Goal: Task Accomplishment & Management: Complete application form

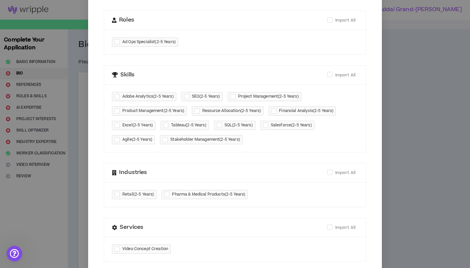
scroll to position [274, 0]
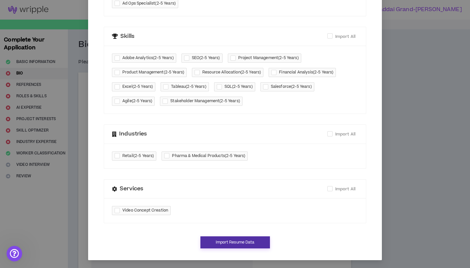
click at [232, 245] on button "Import Resume Data" at bounding box center [234, 242] width 69 height 12
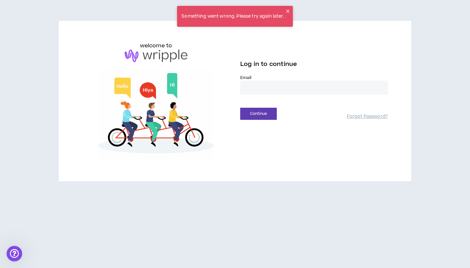
click at [268, 88] on input "email" at bounding box center [313, 88] width 147 height 14
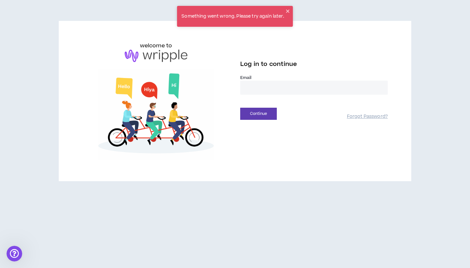
type input "**********"
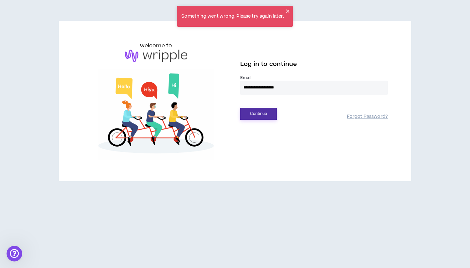
click at [265, 114] on button "Continue" at bounding box center [258, 114] width 37 height 12
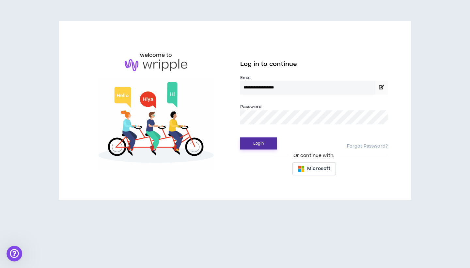
click at [264, 144] on button "Login" at bounding box center [258, 143] width 37 height 12
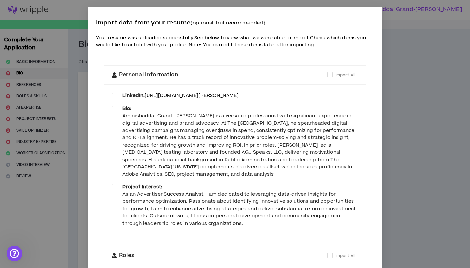
scroll to position [274, 0]
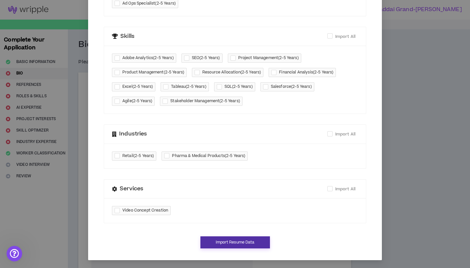
click at [236, 246] on button "Import Resume Data" at bounding box center [234, 242] width 69 height 12
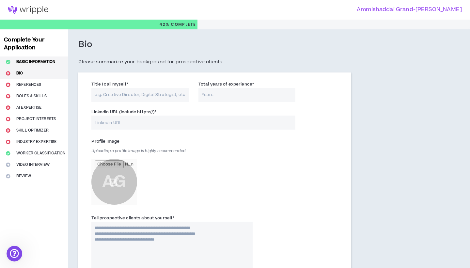
click at [52, 63] on button "Basic Information" at bounding box center [34, 61] width 68 height 11
select select "*"
select select "US"
select select "*******"
select select "*"
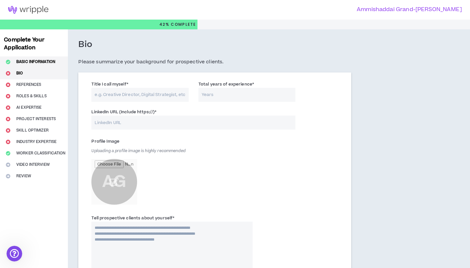
select select "**********"
select select "***"
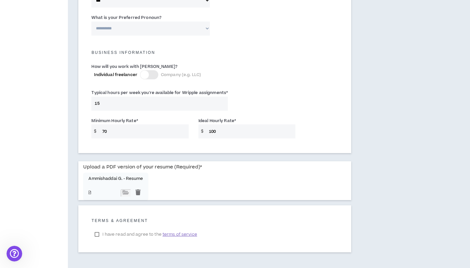
scroll to position [453, 0]
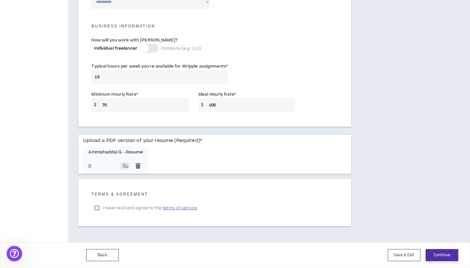
click at [441, 258] on button "Continue" at bounding box center [441, 255] width 33 height 12
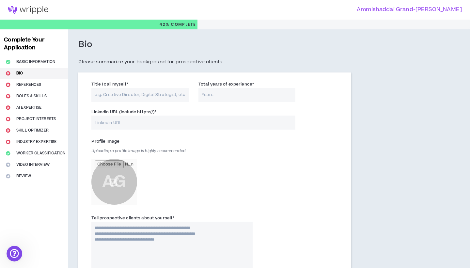
click at [151, 93] on input "Title I call myself *" at bounding box center [139, 95] width 97 height 14
type input "Analyst, Strategist, Project Mangeer, Consultant"
click at [228, 100] on input "Total years of experience *" at bounding box center [246, 95] width 97 height 14
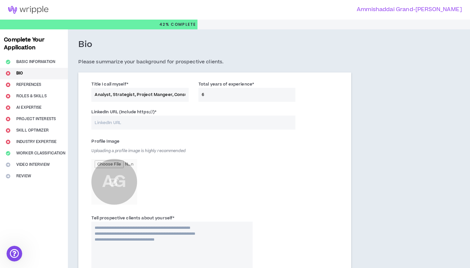
type input "6"
click at [182, 126] on input "LinkedIn URL (Include https://) *" at bounding box center [193, 122] width 204 height 14
click at [161, 127] on input "LinkedIn URL (Include https://) *" at bounding box center [193, 122] width 204 height 14
paste input "[URL][DOMAIN_NAME][PERSON_NAME]"
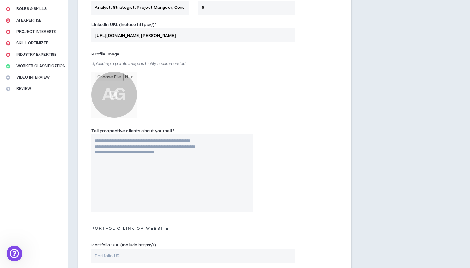
scroll to position [87, 0]
type input "[URL][DOMAIN_NAME][PERSON_NAME]"
click at [122, 97] on input "file" at bounding box center [114, 94] width 46 height 46
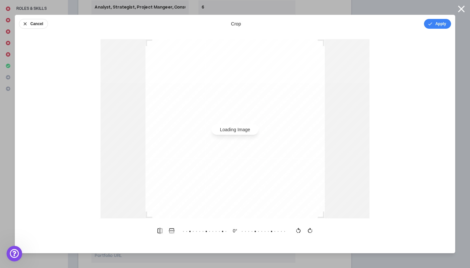
scroll to position [0, 0]
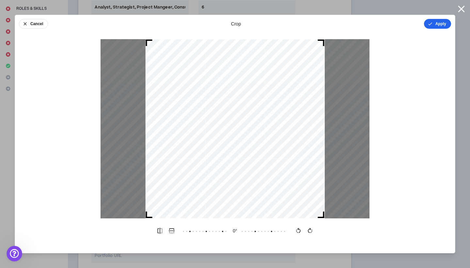
click at [443, 28] on button "Apply" at bounding box center [437, 24] width 27 height 10
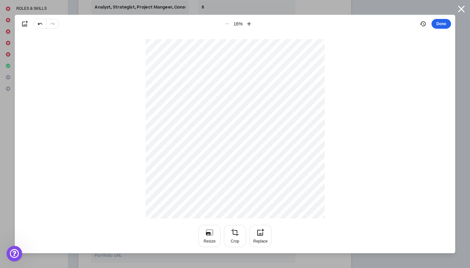
click at [444, 25] on button "Done" at bounding box center [441, 24] width 20 height 10
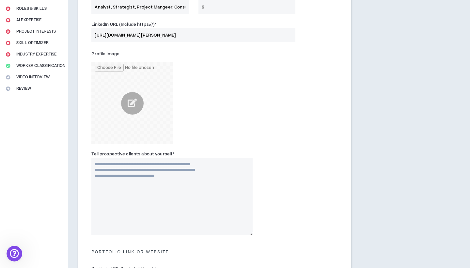
click at [159, 186] on textarea "Tell prospective clients about yourself *" at bounding box center [171, 196] width 161 height 77
drag, startPoint x: 176, startPoint y: 177, endPoint x: 137, endPoint y: 173, distance: 39.7
click at [137, 173] on textarea "Tell prospective clients about yourself *" at bounding box center [171, 196] width 161 height 77
click at [125, 154] on label "Tell prospective clients about yourself *" at bounding box center [132, 154] width 83 height 10
click at [125, 158] on textarea "Tell prospective clients about yourself *" at bounding box center [171, 196] width 161 height 77
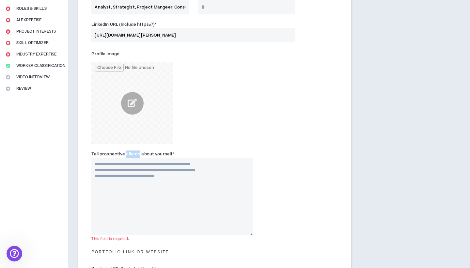
click at [125, 154] on label "Tell prospective clients about yourself *" at bounding box center [132, 154] width 83 height 10
click at [125, 158] on textarea "Tell prospective clients about yourself *" at bounding box center [171, 196] width 161 height 77
click at [125, 154] on label "Tell prospective clients about yourself *" at bounding box center [132, 154] width 83 height 10
click at [125, 158] on textarea "Tell prospective clients about yourself *" at bounding box center [171, 196] width 161 height 77
copy label "clients"
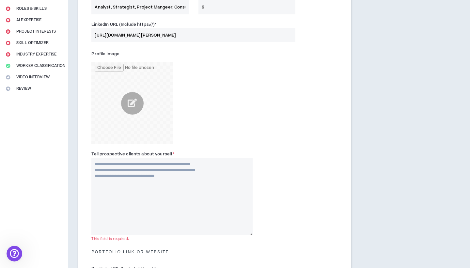
click at [173, 186] on textarea "Tell prospective clients about yourself *" at bounding box center [171, 196] width 161 height 77
paste textarea "**********"
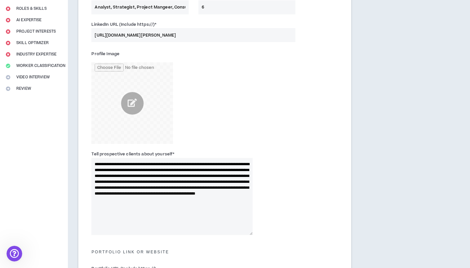
click at [100, 162] on textarea "**********" at bounding box center [171, 196] width 161 height 77
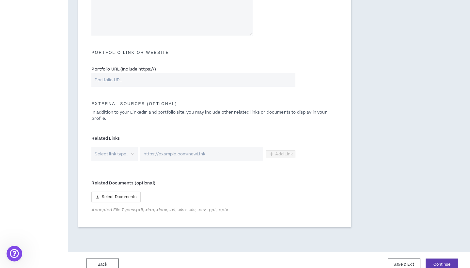
scroll to position [296, 0]
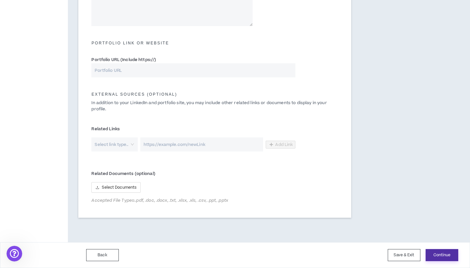
type textarea "**********"
click at [448, 256] on button "Continue" at bounding box center [441, 255] width 33 height 12
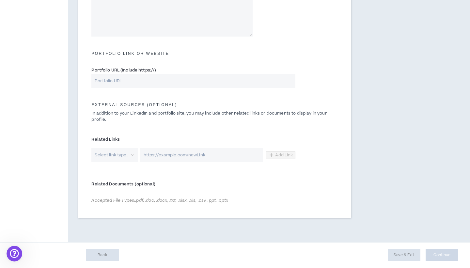
scroll to position [286, 0]
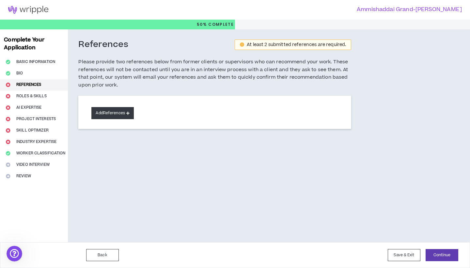
click at [114, 115] on button "Add References" at bounding box center [112, 113] width 42 height 12
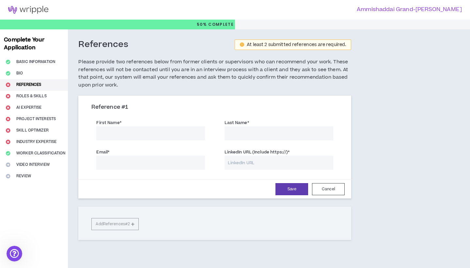
click at [126, 131] on input "First Name *" at bounding box center [150, 133] width 109 height 14
type input "[PERSON_NAME]"
click at [254, 137] on input "Last Name *" at bounding box center [278, 133] width 109 height 14
type input "Peavey"
click at [176, 159] on input "Email *" at bounding box center [150, 163] width 109 height 14
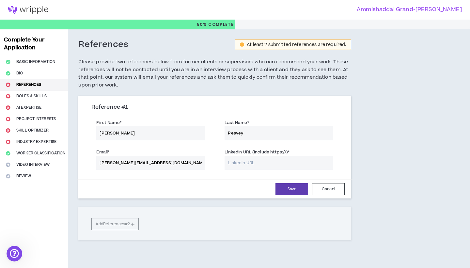
type input "[PERSON_NAME][EMAIL_ADDRESS][DOMAIN_NAME]"
click at [237, 182] on div "Save Cancel" at bounding box center [215, 188] width 276 height 19
click at [286, 187] on button "Save" at bounding box center [291, 189] width 33 height 12
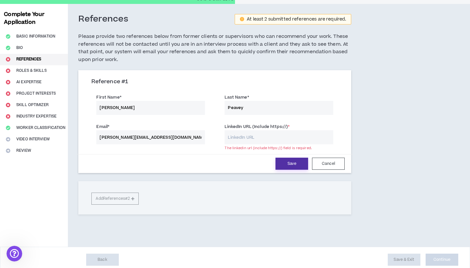
scroll to position [30, 0]
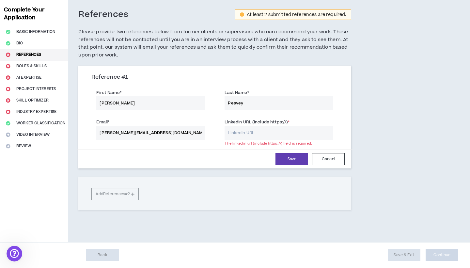
click at [239, 131] on input "LinkedIn URL (Include https://) *" at bounding box center [278, 133] width 109 height 14
paste input "[URL][DOMAIN_NAME]"
type input "[URL][DOMAIN_NAME]"
click at [296, 159] on button "Save" at bounding box center [291, 159] width 33 height 12
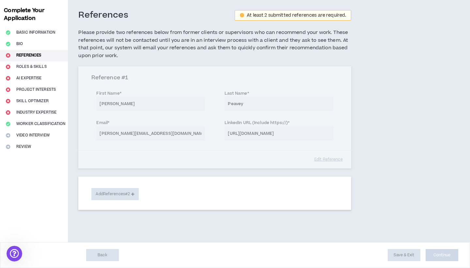
scroll to position [29, 0]
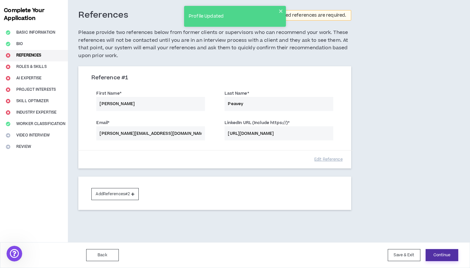
click at [436, 258] on button "Continue" at bounding box center [441, 255] width 33 height 12
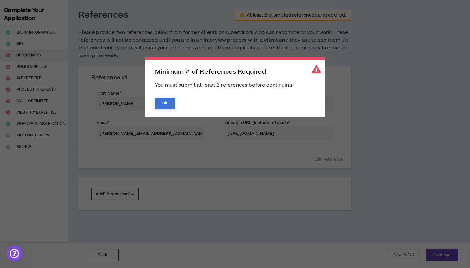
click at [169, 105] on button "Ok" at bounding box center [165, 103] width 20 height 11
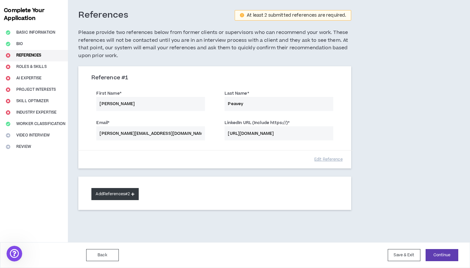
click at [110, 193] on button "Add References #2" at bounding box center [114, 194] width 47 height 12
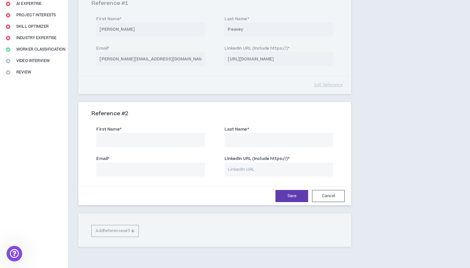
scroll to position [130, 0]
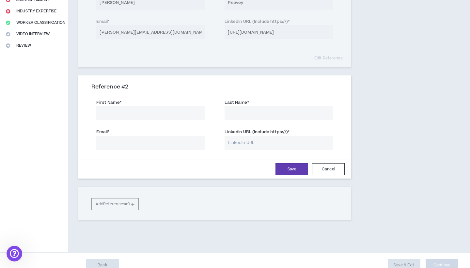
click at [239, 146] on input "LinkedIn URL (Include https://) *" at bounding box center [278, 143] width 109 height 14
paste input "[URL][DOMAIN_NAME]"
type input "[URL][DOMAIN_NAME]"
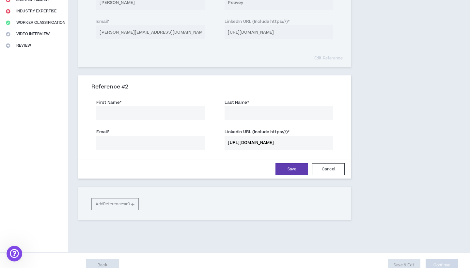
click at [253, 118] on input "Last Name *" at bounding box center [278, 113] width 109 height 14
click at [229, 161] on div "Save Cancel" at bounding box center [215, 169] width 276 height 19
click at [250, 113] on input "Last Name *" at bounding box center [278, 113] width 109 height 14
type input "Motala"
click at [143, 112] on input "First Name *" at bounding box center [150, 113] width 109 height 14
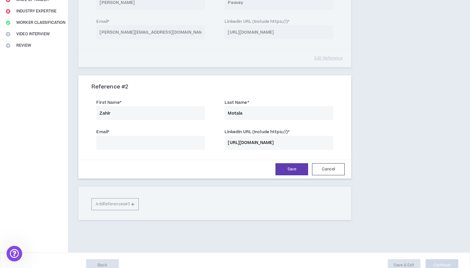
type input "Zahir"
click at [139, 145] on input "Email *" at bounding box center [150, 143] width 109 height 14
type input "[EMAIL_ADDRESS][DOMAIN_NAME]"
click at [284, 169] on button "Save" at bounding box center [291, 169] width 33 height 12
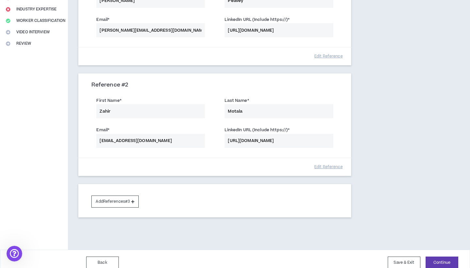
scroll to position [140, 0]
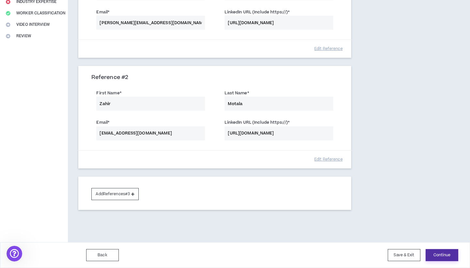
click at [440, 259] on button "Continue" at bounding box center [441, 255] width 33 height 12
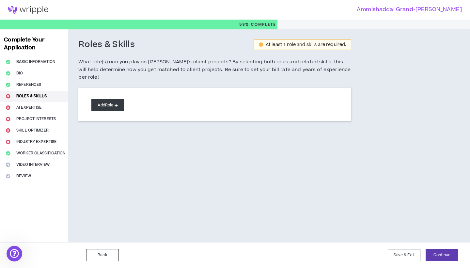
click at [117, 103] on icon at bounding box center [116, 105] width 3 height 4
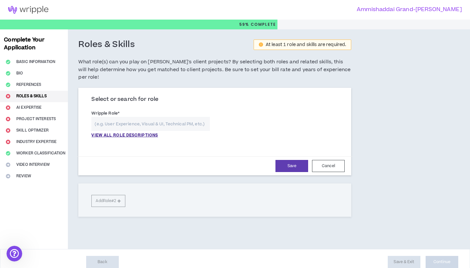
click at [136, 117] on input "text" at bounding box center [150, 124] width 118 height 14
click at [132, 132] on p "VIEW ALL ROLE DESCRIPTIONS" at bounding box center [124, 135] width 67 height 6
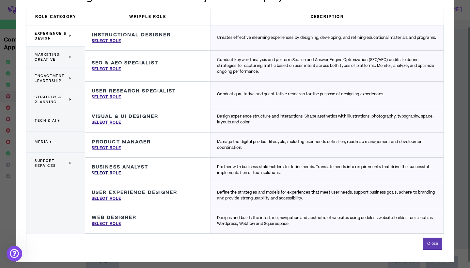
click at [115, 173] on p "Select Role" at bounding box center [106, 173] width 29 height 6
type input "Business Analyst"
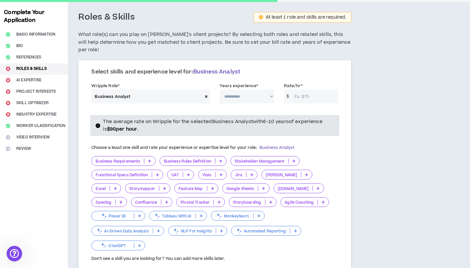
scroll to position [33, 0]
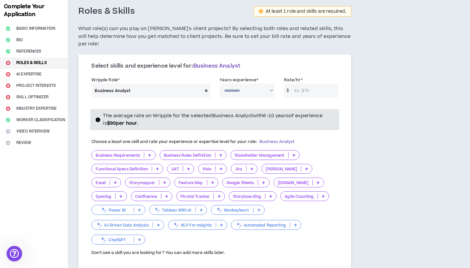
click at [243, 84] on select "**********" at bounding box center [247, 91] width 54 height 14
select select "**"
click at [306, 84] on input "Rate/hr *" at bounding box center [314, 91] width 47 height 14
type input "85"
click at [296, 90] on div "**********" at bounding box center [214, 89] width 256 height 28
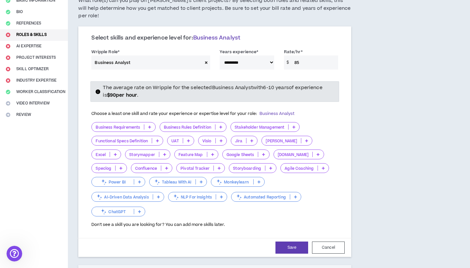
scroll to position [62, 0]
click at [258, 151] on p at bounding box center [263, 153] width 11 height 5
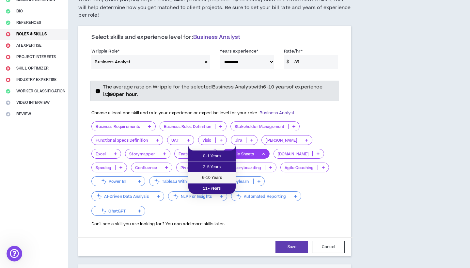
click at [225, 178] on span "6-10 Years" at bounding box center [211, 177] width 39 height 7
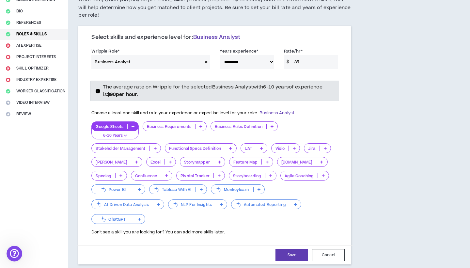
click at [169, 160] on icon at bounding box center [170, 161] width 3 height 3
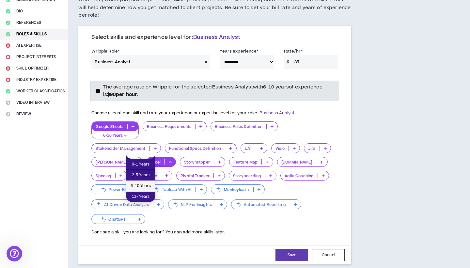
click at [146, 186] on span "6-10 Years" at bounding box center [141, 185] width 22 height 7
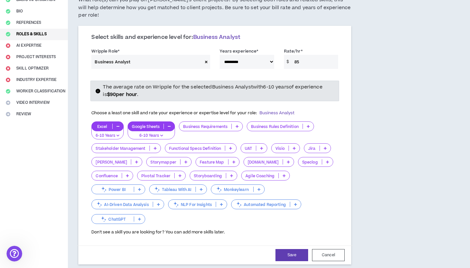
click at [127, 173] on p at bounding box center [127, 175] width 11 height 5
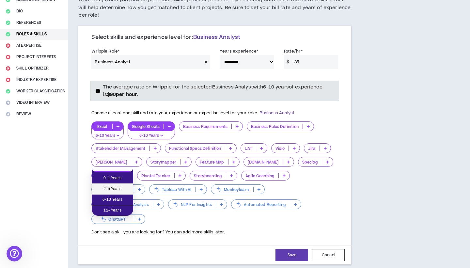
click at [123, 191] on span "2-5 Years" at bounding box center [113, 188] width 34 height 7
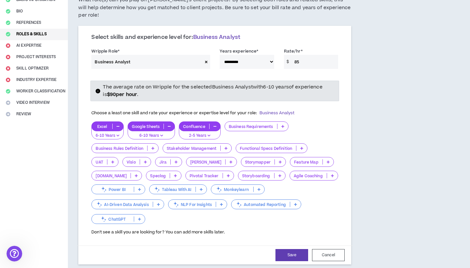
click at [143, 216] on p at bounding box center [139, 218] width 11 height 5
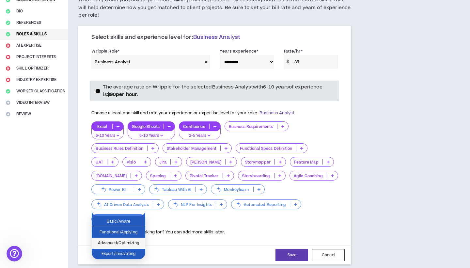
click at [135, 243] on span "Advanced/Optimizing" at bounding box center [119, 242] width 46 height 7
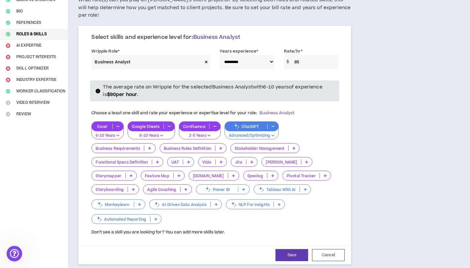
click at [306, 188] on icon at bounding box center [305, 189] width 3 height 3
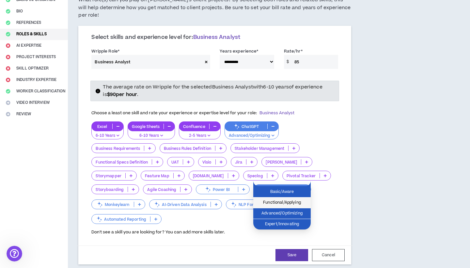
click at [300, 204] on span "Functional/Applying" at bounding box center [282, 202] width 50 height 7
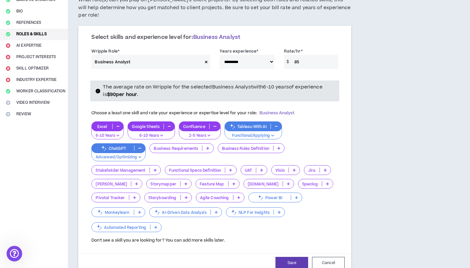
click at [154, 168] on icon at bounding box center [155, 169] width 3 height 3
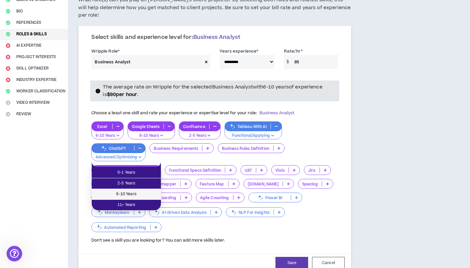
click at [144, 193] on span "6-10 Years" at bounding box center [126, 194] width 61 height 7
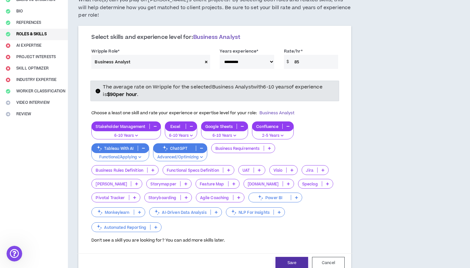
click at [300, 257] on button "Save" at bounding box center [291, 263] width 33 height 12
select select "**"
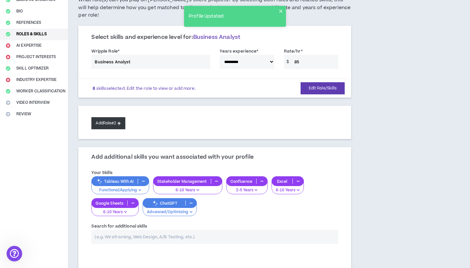
click at [113, 117] on button "Add Role #2" at bounding box center [108, 123] width 34 height 12
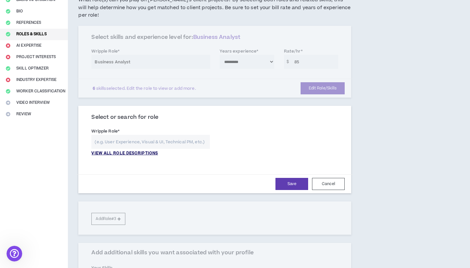
click at [140, 150] on p "VIEW ALL ROLE DESCRIPTIONS" at bounding box center [124, 153] width 67 height 6
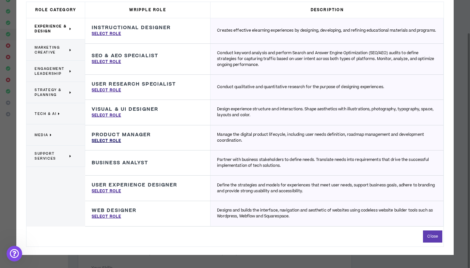
click at [113, 140] on p "Select Role" at bounding box center [106, 141] width 29 height 6
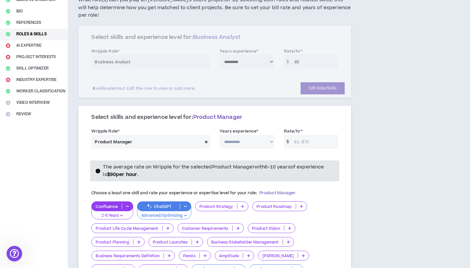
type input "Product Manager"
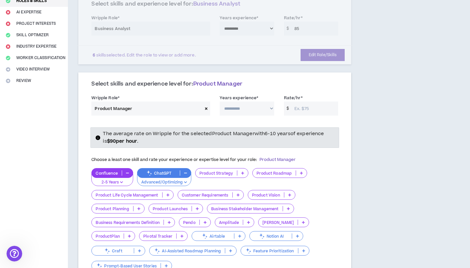
click at [311, 103] on input "Rate/hr *" at bounding box center [314, 108] width 47 height 14
type input "85"
click at [254, 101] on select "**********" at bounding box center [247, 108] width 54 height 14
select select "**"
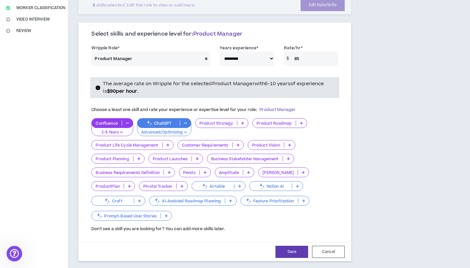
scroll to position [149, 0]
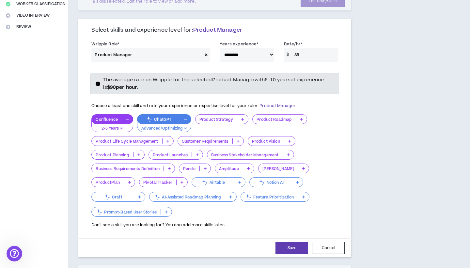
click at [241, 117] on icon at bounding box center [242, 118] width 3 height 3
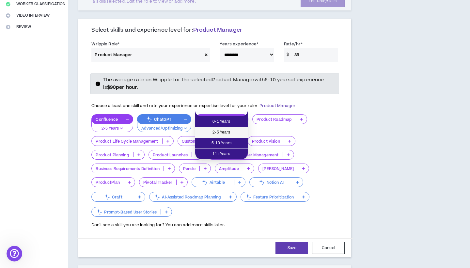
click at [236, 135] on span "2-5 Years" at bounding box center [221, 132] width 45 height 7
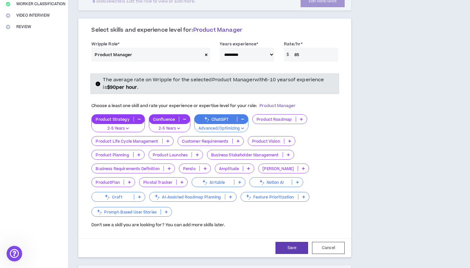
click at [301, 117] on icon at bounding box center [301, 118] width 3 height 3
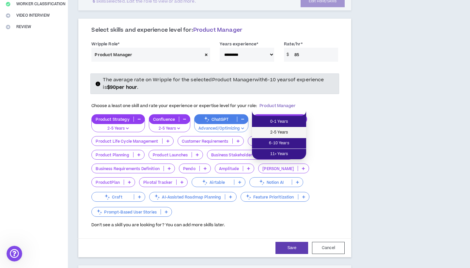
click at [295, 133] on span "2-5 Years" at bounding box center [279, 132] width 46 height 7
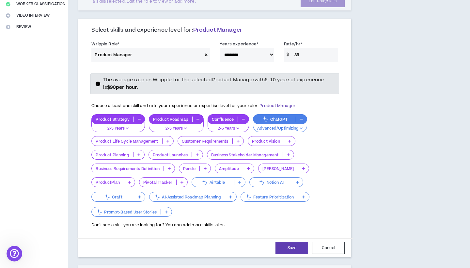
click at [199, 150] on div "Product Launches" at bounding box center [175, 155] width 54 height 10
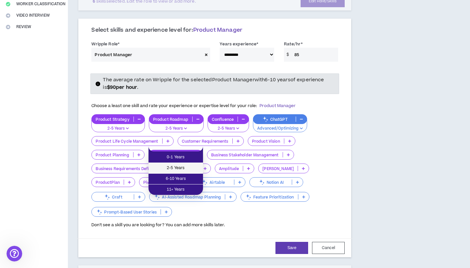
click at [194, 168] on span "2-5 Years" at bounding box center [175, 167] width 47 height 7
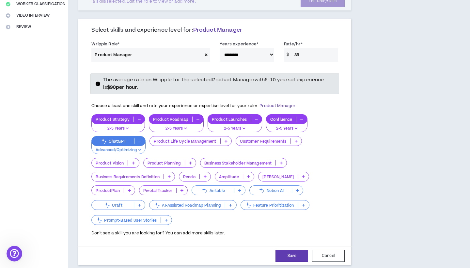
click at [281, 161] on icon at bounding box center [281, 162] width 3 height 3
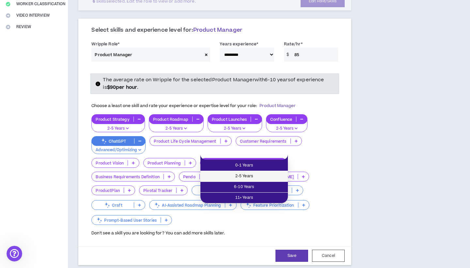
click at [277, 177] on span "2-5 Years" at bounding box center [244, 176] width 80 height 7
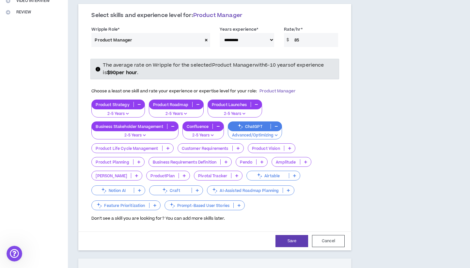
scroll to position [168, 0]
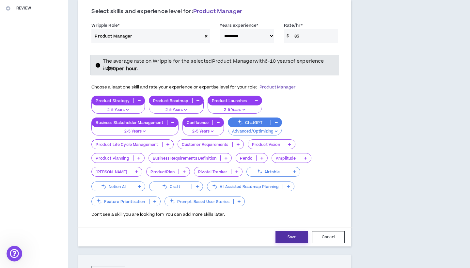
click at [284, 231] on button "Save" at bounding box center [291, 237] width 33 height 12
select select "**"
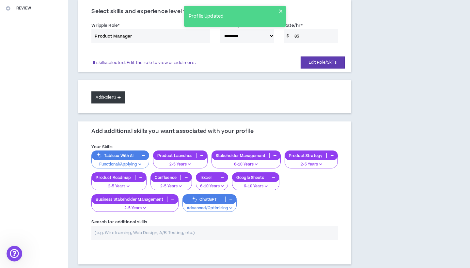
click at [104, 93] on button "Add Role #3" at bounding box center [108, 97] width 34 height 12
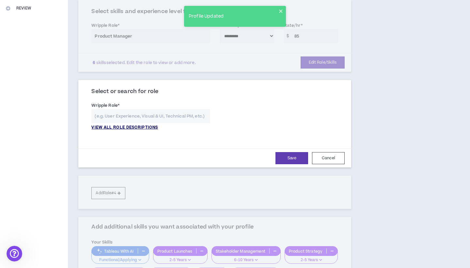
click at [115, 125] on p "VIEW ALL ROLE DESCRIPTIONS" at bounding box center [124, 128] width 67 height 6
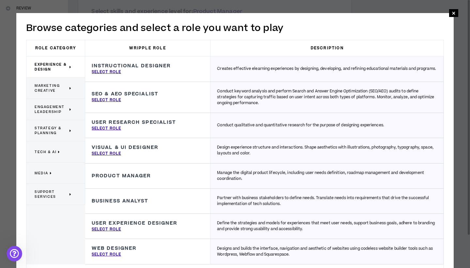
click at [66, 102] on p "Engagement Leadership" at bounding box center [53, 109] width 37 height 14
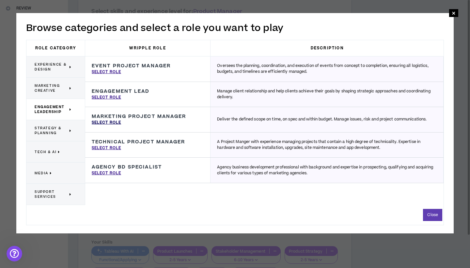
click at [105, 123] on p "Select Role" at bounding box center [106, 123] width 29 height 6
type input "Marketing Project Manager"
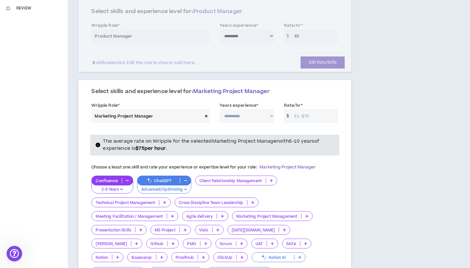
click at [304, 109] on input "Rate/hr *" at bounding box center [314, 116] width 47 height 14
type input "85"
click at [266, 109] on select "**********" at bounding box center [247, 116] width 54 height 14
select select "**"
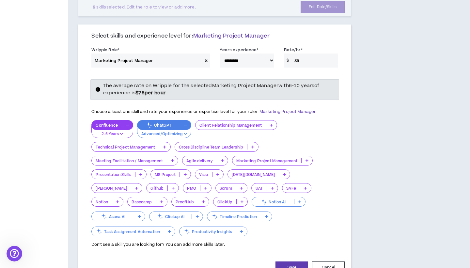
scroll to position [227, 0]
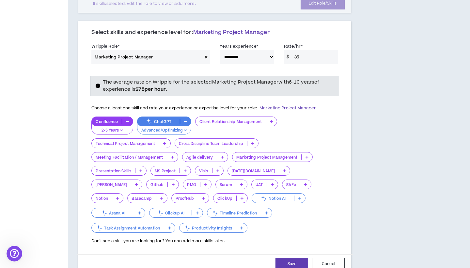
click at [257, 141] on p at bounding box center [252, 143] width 11 height 5
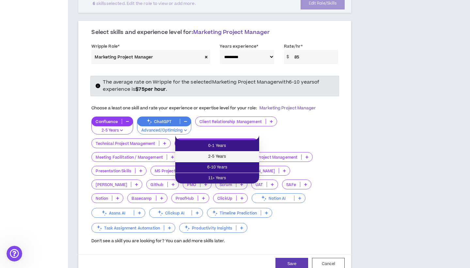
click at [245, 159] on span "2-5 Years" at bounding box center [217, 156] width 76 height 7
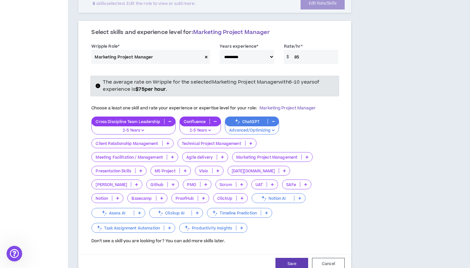
click at [169, 142] on icon at bounding box center [167, 143] width 3 height 3
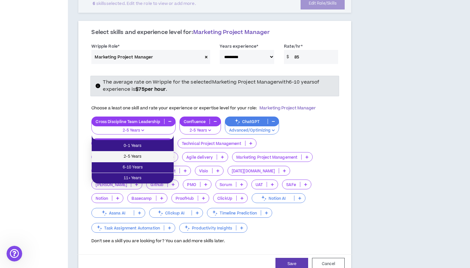
click at [168, 157] on span "2-5 Years" at bounding box center [133, 156] width 74 height 7
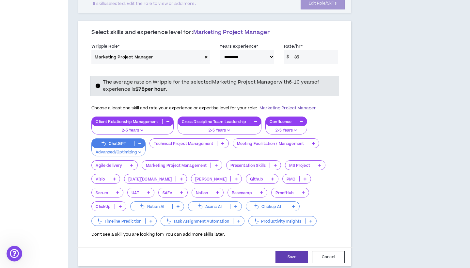
click at [224, 141] on p at bounding box center [222, 143] width 11 height 5
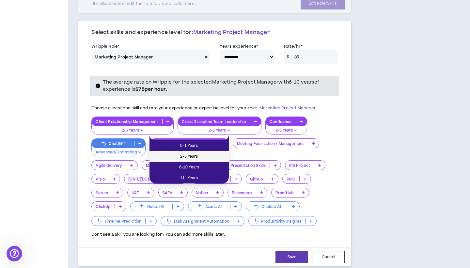
click at [219, 159] on span "2-5 Years" at bounding box center [188, 156] width 71 height 7
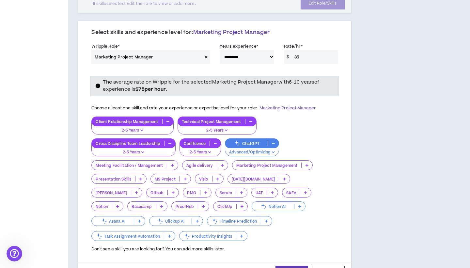
click at [308, 162] on p at bounding box center [306, 164] width 11 height 5
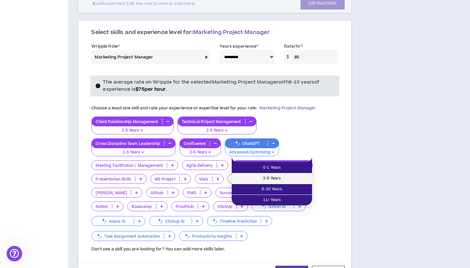
click at [303, 177] on span "2-5 Years" at bounding box center [272, 178] width 72 height 7
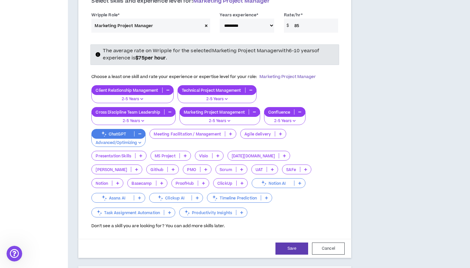
scroll to position [261, 0]
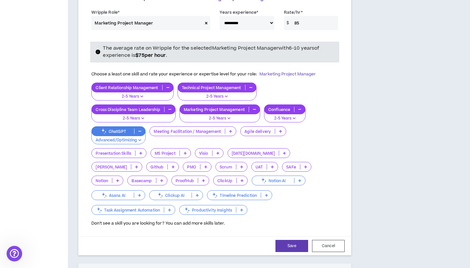
click at [236, 164] on p at bounding box center [241, 166] width 11 height 5
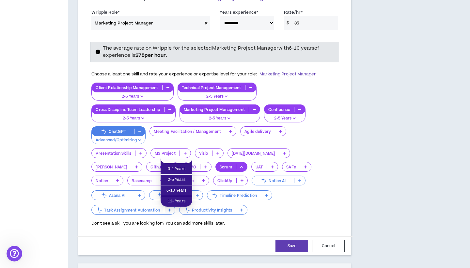
click at [227, 207] on div "Client Relationship Management 2-5 Years Technical Project Management 2-5 Years…" at bounding box center [214, 149] width 247 height 133
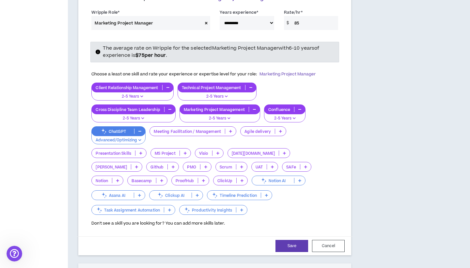
click at [140, 151] on icon at bounding box center [140, 152] width 3 height 3
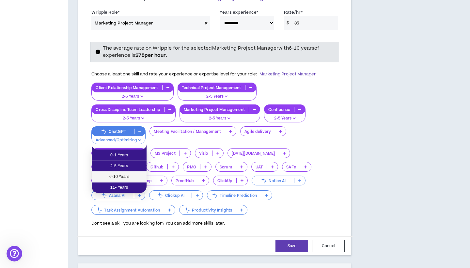
click at [139, 175] on span "6-10 Years" at bounding box center [119, 176] width 47 height 7
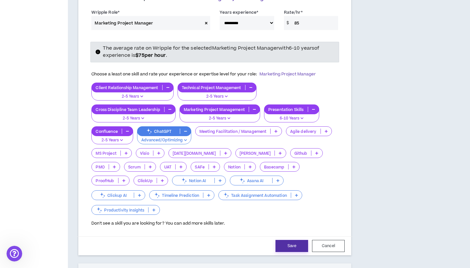
click at [284, 240] on button "Save" at bounding box center [291, 246] width 33 height 12
select select "**"
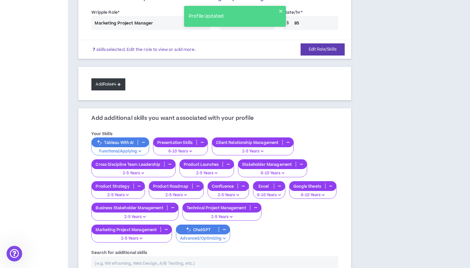
click at [109, 78] on button "Add Role #4" at bounding box center [108, 84] width 34 height 12
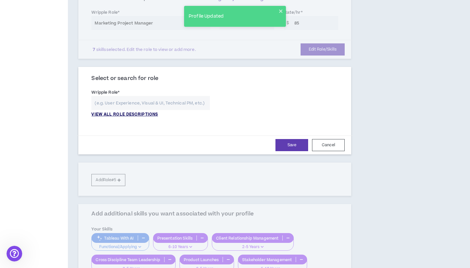
click at [110, 112] on p "VIEW ALL ROLE DESCRIPTIONS" at bounding box center [124, 115] width 67 height 6
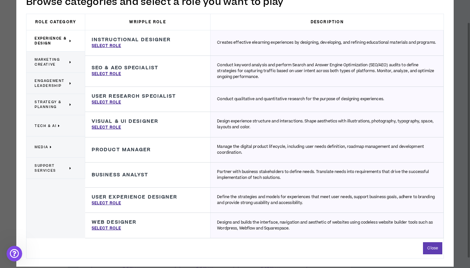
click at [57, 60] on span "Marketing Creative" at bounding box center [51, 62] width 33 height 10
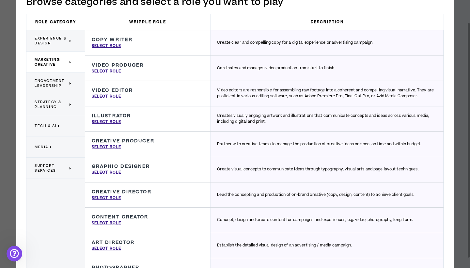
click at [56, 78] on p "Engagement Leadership" at bounding box center [53, 83] width 37 height 14
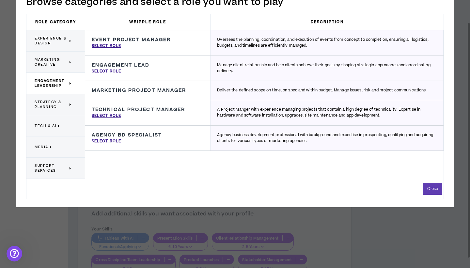
click at [60, 100] on span "Strategy & Planning" at bounding box center [51, 105] width 33 height 10
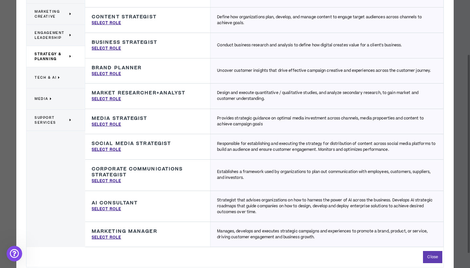
click at [52, 77] on span "Tech & AI" at bounding box center [46, 77] width 22 height 5
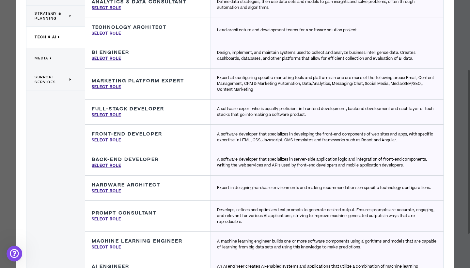
click at [67, 54] on p "Media" at bounding box center [53, 58] width 37 height 14
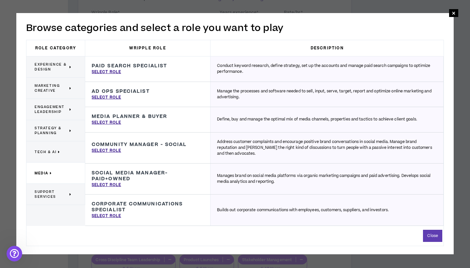
click at [62, 200] on p "Support Services" at bounding box center [53, 194] width 37 height 14
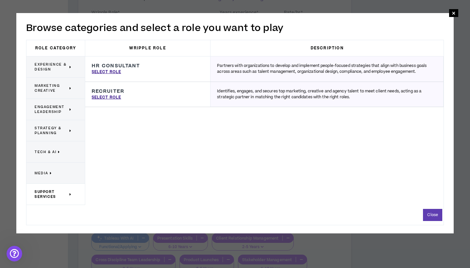
click at [65, 178] on p "Media" at bounding box center [53, 173] width 37 height 14
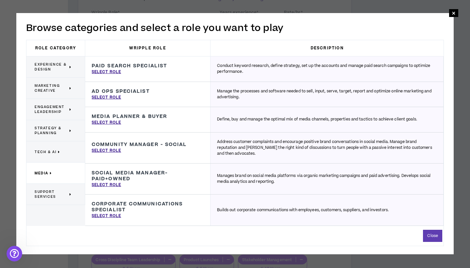
click at [62, 147] on p "Tech & AI" at bounding box center [53, 152] width 37 height 14
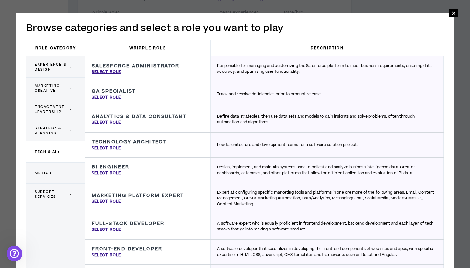
click at [65, 133] on span "Strategy & Planning" at bounding box center [51, 131] width 33 height 10
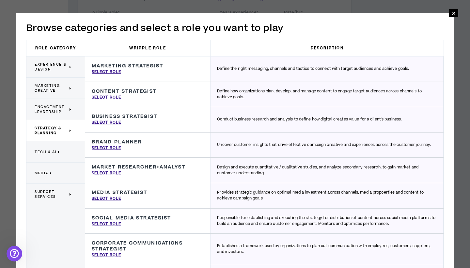
click at [64, 110] on span "Engagement Leadership" at bounding box center [51, 109] width 33 height 10
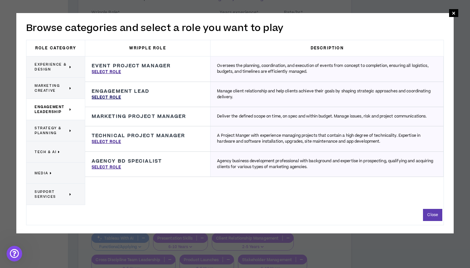
click at [103, 97] on p "Select Role" at bounding box center [106, 98] width 29 height 6
type input "Engagement Lead"
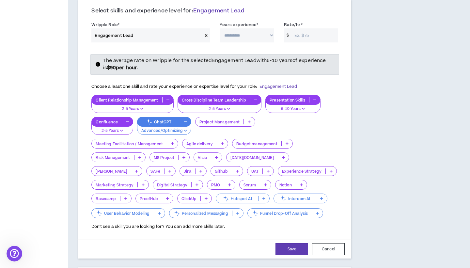
scroll to position [336, 0]
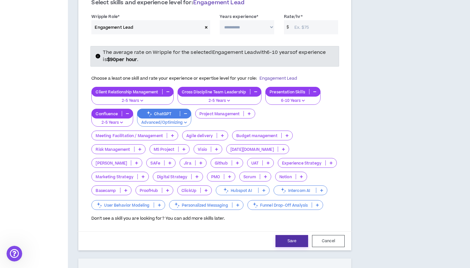
click at [287, 235] on button "Save" at bounding box center [291, 241] width 33 height 12
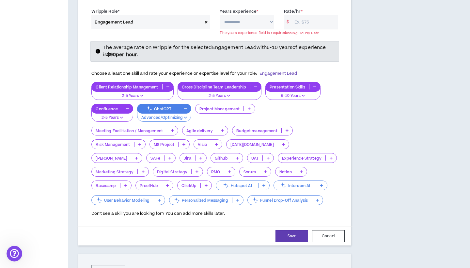
click at [263, 17] on select "**********" at bounding box center [247, 22] width 54 height 14
select select "**"
click at [302, 15] on input "Rate/hr *" at bounding box center [314, 22] width 47 height 14
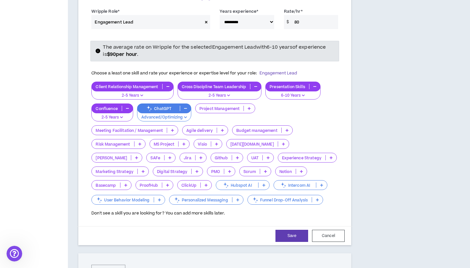
type input "80"
click at [298, 34] on div "The average rate on Wripple for the selected Engagement Lead with 6-10 years of…" at bounding box center [214, 127] width 256 height 187
click at [299, 231] on button "Save" at bounding box center [291, 236] width 33 height 12
select select "**"
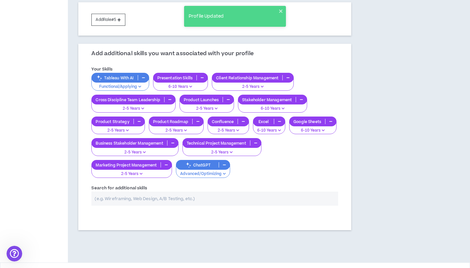
scroll to position [418, 0]
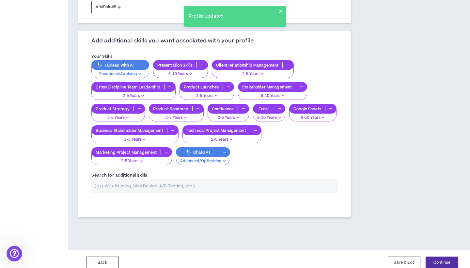
click at [453, 257] on button "Continue" at bounding box center [441, 262] width 33 height 12
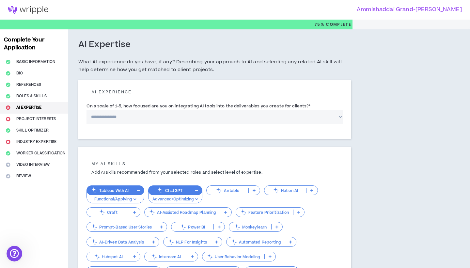
click at [222, 117] on select "**********" at bounding box center [214, 117] width 256 height 14
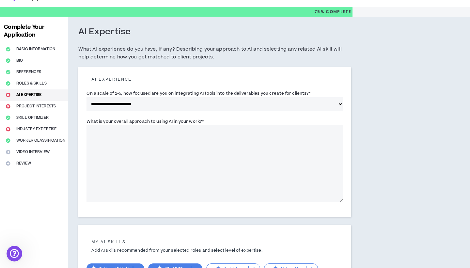
scroll to position [13, 0]
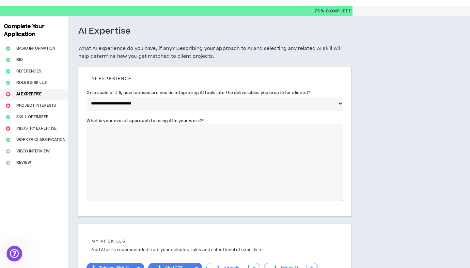
click at [227, 104] on select "**********" at bounding box center [214, 104] width 256 height 14
select select "*"
click at [219, 139] on textarea "What is your overall approach to using AI in your work? *" at bounding box center [214, 162] width 256 height 77
click at [193, 122] on label "What is your overall approach to using AI in your work? *" at bounding box center [144, 120] width 117 height 10
click at [193, 124] on textarea "What is your overall approach to using AI in your work? *" at bounding box center [214, 162] width 256 height 77
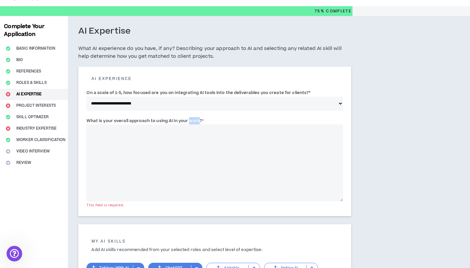
click at [193, 122] on label "What is your overall approach to using AI in your work? *" at bounding box center [144, 120] width 117 height 10
click at [193, 124] on textarea "What is your overall approach to using AI in your work? *" at bounding box center [214, 162] width 256 height 77
click at [191, 121] on label "What is your overall approach to using AI in your work? *" at bounding box center [144, 120] width 117 height 10
click at [191, 124] on textarea "What is your overall approach to using AI in your work? *" at bounding box center [214, 162] width 256 height 77
click at [191, 121] on label "What is your overall approach to using AI in your work? *" at bounding box center [144, 120] width 117 height 10
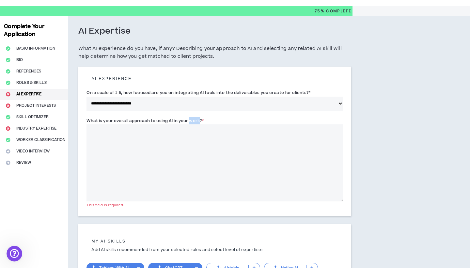
click at [191, 124] on textarea "What is your overall approach to using AI in your work? *" at bounding box center [214, 162] width 256 height 77
click at [191, 121] on label "What is your overall approach to using AI in your work? *" at bounding box center [144, 120] width 117 height 10
click at [191, 124] on textarea "What is your overall approach to using AI in your work? *" at bounding box center [214, 162] width 256 height 77
copy label "work"
click at [196, 142] on textarea "What is your overall approach to using AI in your work? *" at bounding box center [214, 162] width 256 height 77
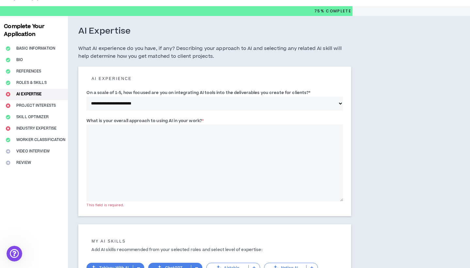
paste textarea "**********"
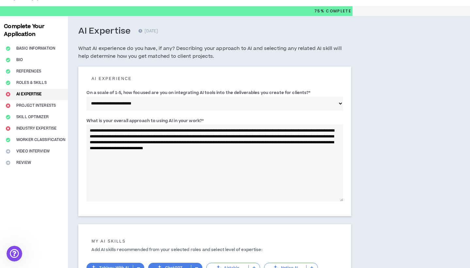
click at [97, 130] on textarea "**********" at bounding box center [214, 162] width 256 height 77
type textarea "**********"
click at [157, 105] on select "**********" at bounding box center [214, 104] width 256 height 14
select select "*"
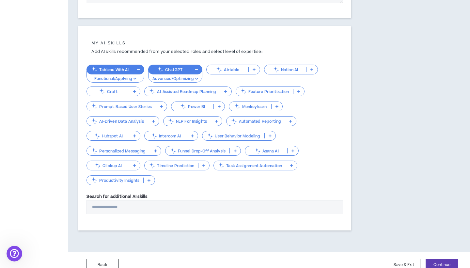
scroll to position [213, 0]
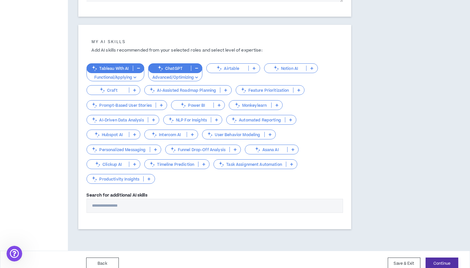
click at [433, 262] on button "Continue" at bounding box center [441, 263] width 33 height 12
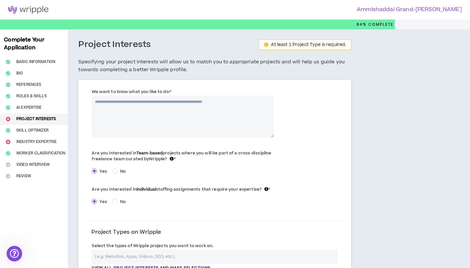
click at [148, 93] on label "We want to know what you like to do: *" at bounding box center [131, 91] width 79 height 10
click at [148, 96] on textarea "We want to know what you like to do: *" at bounding box center [183, 117] width 182 height 42
click at [148, 93] on label "We want to know what you like to do: *" at bounding box center [131, 91] width 79 height 10
click at [148, 96] on textarea "We want to know what you like to do: *" at bounding box center [183, 117] width 182 height 42
click at [148, 93] on label "We want to know what you like to do: *" at bounding box center [131, 91] width 79 height 10
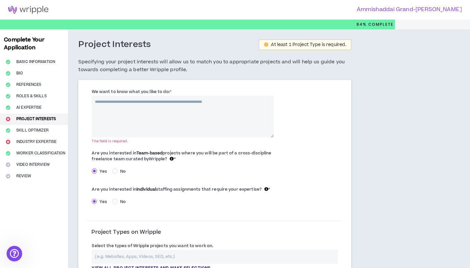
click at [148, 96] on textarea "We want to know what you like to do: *" at bounding box center [183, 117] width 182 height 42
copy label "like"
click at [155, 118] on textarea "We want to know what you like to do: *" at bounding box center [183, 117] width 182 height 42
paste textarea "**********"
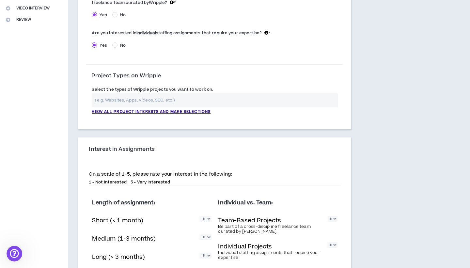
scroll to position [167, 0]
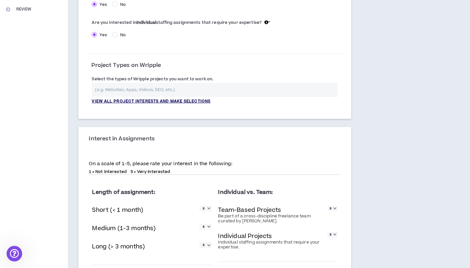
type textarea "**********"
click at [189, 103] on p "View all project interests and make selections" at bounding box center [151, 102] width 119 height 6
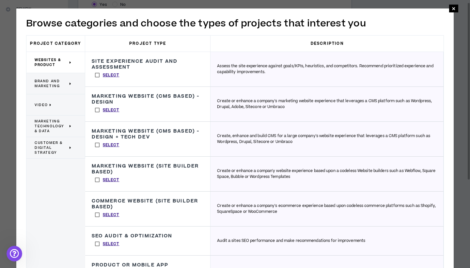
click at [43, 88] on span "Brand and Marketing" at bounding box center [51, 84] width 33 height 10
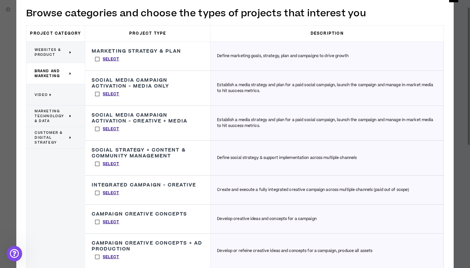
click at [97, 59] on label "Select" at bounding box center [107, 59] width 31 height 10
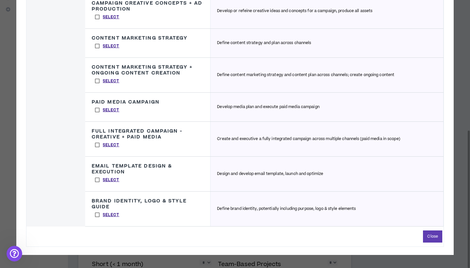
click at [96, 109] on label "Select" at bounding box center [107, 110] width 31 height 10
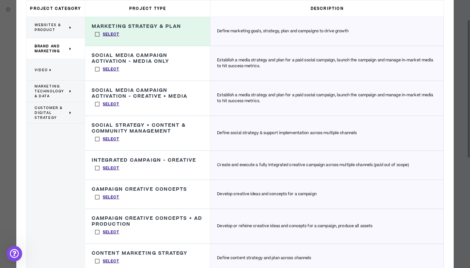
click at [64, 89] on span "Marketing Technology & Data" at bounding box center [51, 91] width 33 height 15
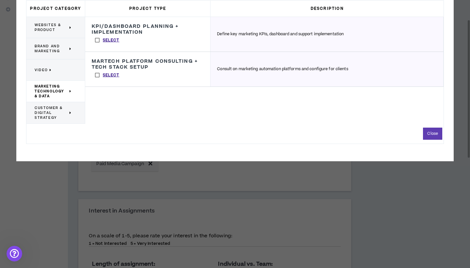
click at [98, 38] on label "Select" at bounding box center [107, 40] width 31 height 10
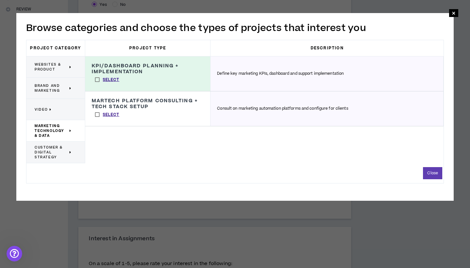
click at [54, 146] on span "Customer & Digital Strategy" at bounding box center [51, 152] width 33 height 15
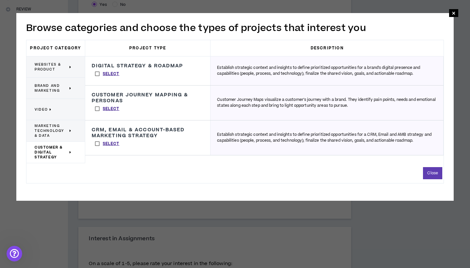
click at [97, 75] on label "Select" at bounding box center [107, 74] width 31 height 10
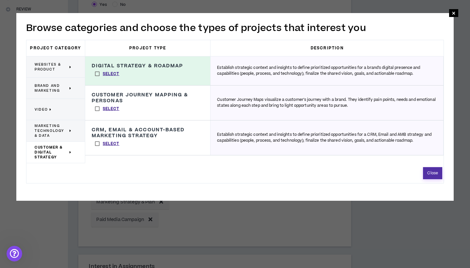
click at [431, 170] on button "Close" at bounding box center [432, 173] width 19 height 12
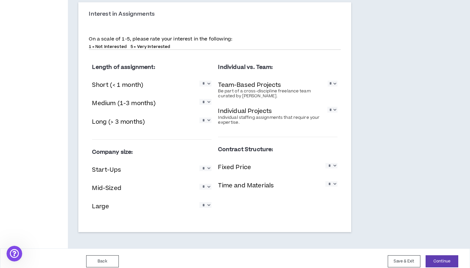
scroll to position [425, 0]
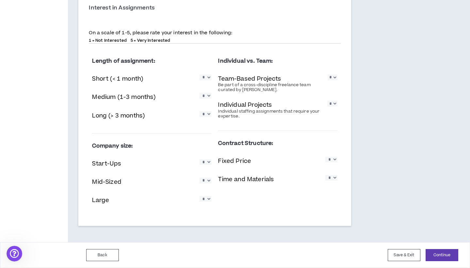
click at [207, 79] on select "* * * * *" at bounding box center [205, 77] width 12 height 6
select select "*"
click at [205, 98] on select "* * * * *" at bounding box center [205, 96] width 12 height 6
select select "*"
click at [204, 114] on select "* * * * *" at bounding box center [205, 114] width 12 height 6
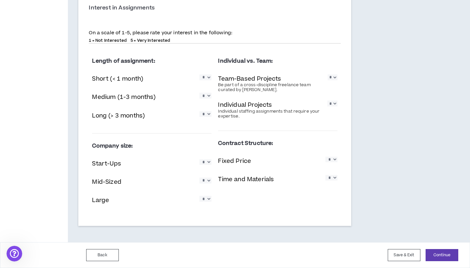
select select "*"
click at [333, 100] on select "* * * * *" at bounding box center [332, 103] width 10 height 6
select select "*"
click at [331, 76] on select "* * * * *" at bounding box center [333, 77] width 10 height 6
select select "*"
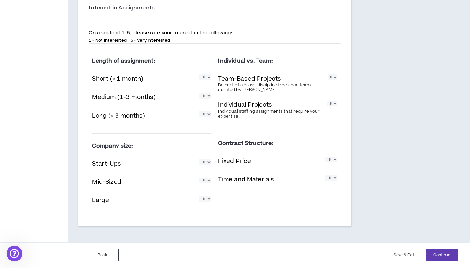
click at [207, 162] on select "* * * * *" at bounding box center [205, 162] width 12 height 6
select select "*"
click at [206, 183] on select "* * * * *" at bounding box center [205, 180] width 12 height 6
select select "*"
click at [205, 201] on select "* * * * *" at bounding box center [205, 199] width 12 height 6
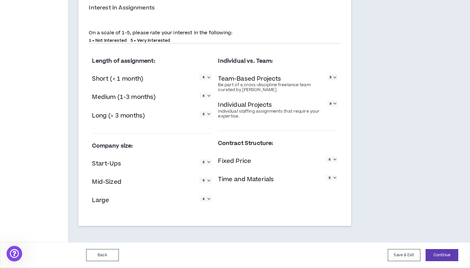
select select "*"
click at [331, 162] on select "* * * * *" at bounding box center [331, 160] width 12 height 6
select select "*"
click at [332, 177] on select "* * * * *" at bounding box center [331, 178] width 12 height 6
select select "*"
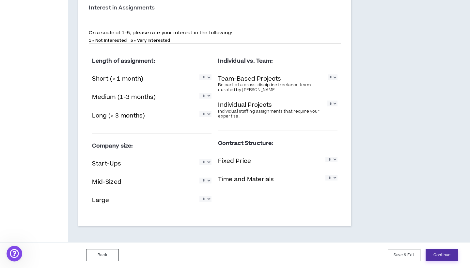
click at [443, 255] on button "Continue" at bounding box center [441, 255] width 33 height 12
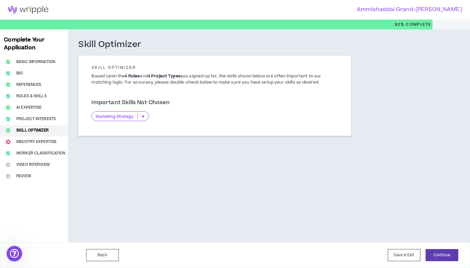
click at [143, 115] on icon at bounding box center [143, 116] width 3 height 3
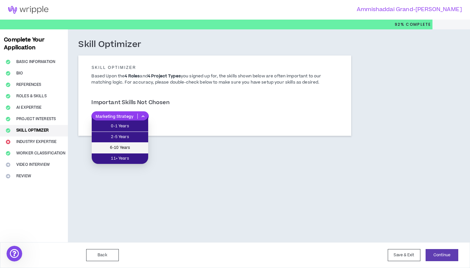
click at [137, 146] on span "6-10 Years" at bounding box center [120, 147] width 49 height 7
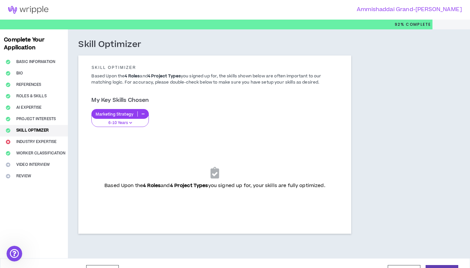
scroll to position [16, 0]
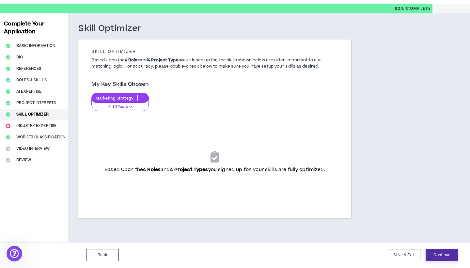
click at [439, 253] on button "Continue" at bounding box center [441, 255] width 33 height 12
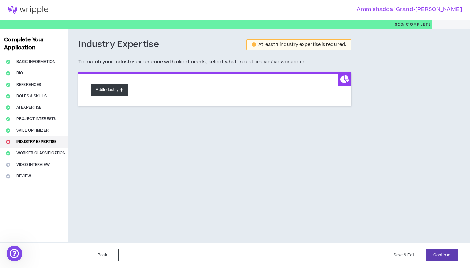
click at [116, 88] on button "Add Industry" at bounding box center [109, 90] width 36 height 12
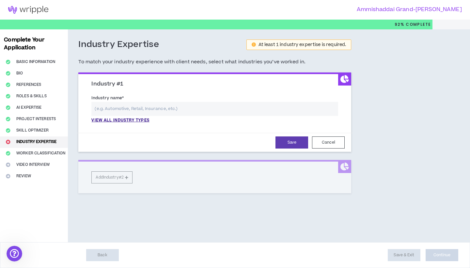
click at [131, 108] on input "text" at bounding box center [214, 109] width 247 height 14
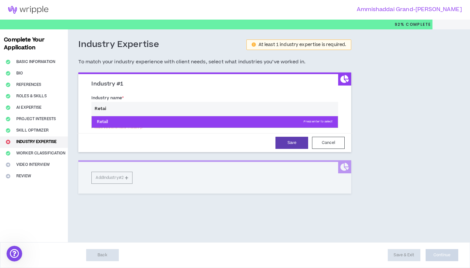
click at [105, 123] on p "Retail Press enter to select" at bounding box center [215, 122] width 246 height 12
type input "Retail"
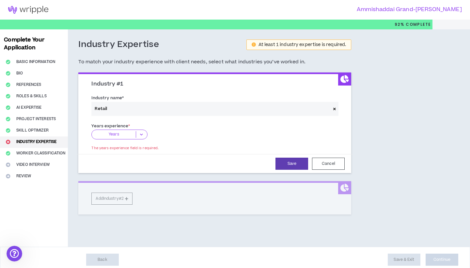
click at [122, 131] on p "Years" at bounding box center [114, 134] width 44 height 7
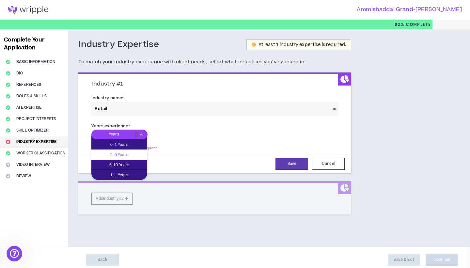
click at [127, 157] on p "2-5 Years" at bounding box center [119, 154] width 56 height 7
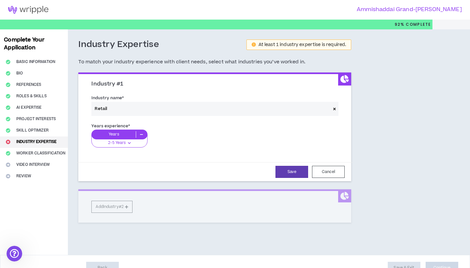
click at [132, 111] on input "Retail" at bounding box center [210, 109] width 239 height 14
click at [289, 173] on button "Save" at bounding box center [291, 172] width 33 height 12
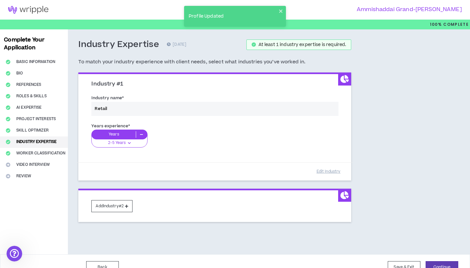
scroll to position [12, 0]
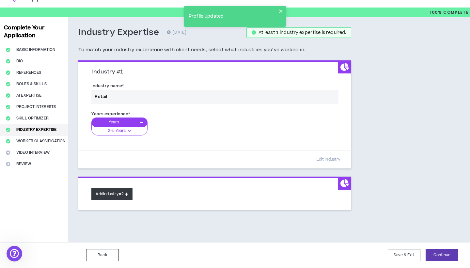
click at [111, 196] on button "Add Industry #2" at bounding box center [111, 194] width 41 height 12
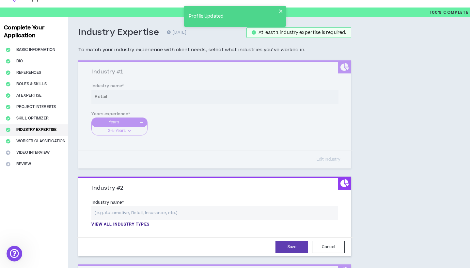
click at [112, 211] on input "text" at bounding box center [214, 213] width 247 height 14
type input "J"
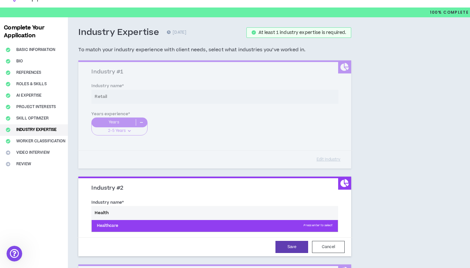
click at [106, 226] on p "Healthcare Press enter to select" at bounding box center [215, 226] width 246 height 12
type input "Healthcare"
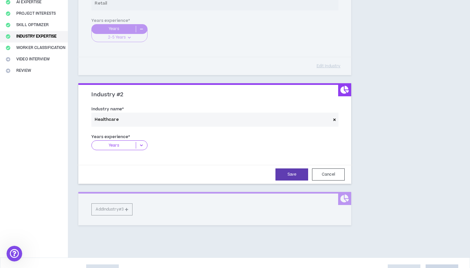
scroll to position [121, 0]
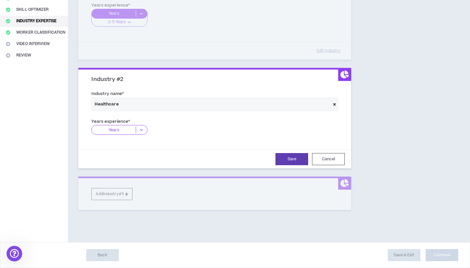
click at [123, 130] on p "Years" at bounding box center [114, 130] width 44 height 7
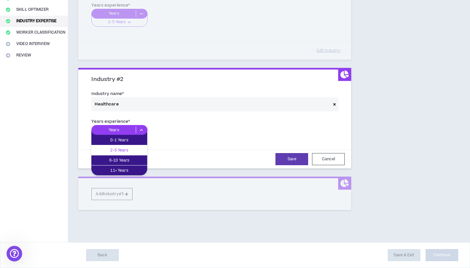
click at [124, 152] on p "2-5 Years" at bounding box center [119, 149] width 56 height 7
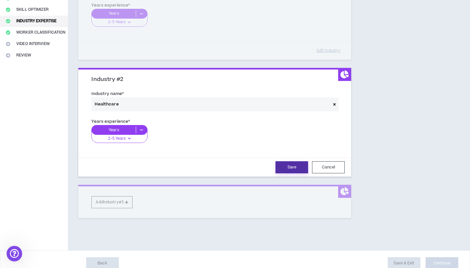
click at [285, 170] on button "Save" at bounding box center [291, 167] width 33 height 12
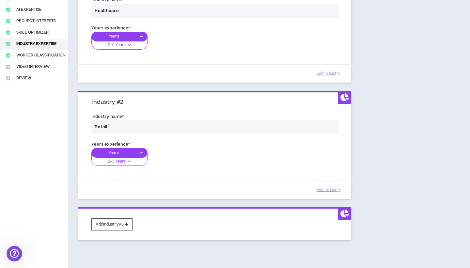
scroll to position [128, 0]
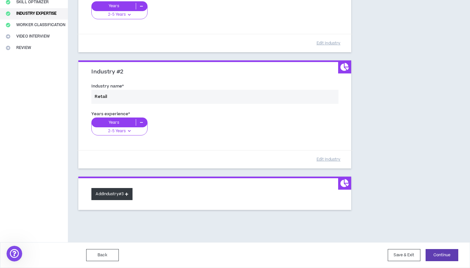
click at [119, 194] on button "Add Industry #3" at bounding box center [111, 194] width 41 height 12
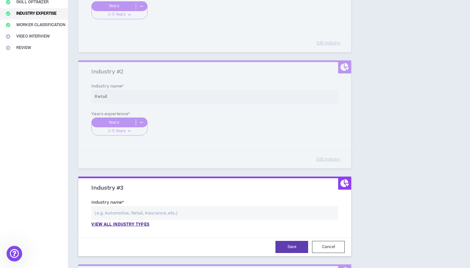
click at [133, 209] on input "text" at bounding box center [214, 213] width 247 height 14
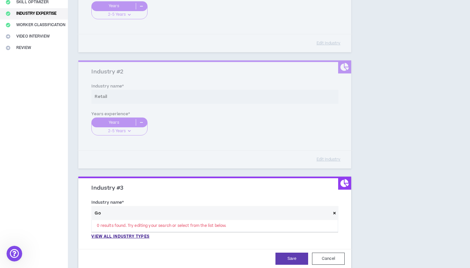
type input "G"
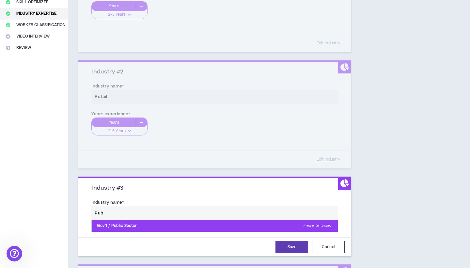
click at [112, 224] on p "Gov’t / Public Sector Press enter to select" at bounding box center [215, 226] width 246 height 12
type input "Gov’t / Public Sector"
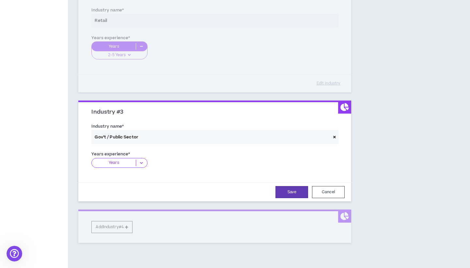
scroll to position [224, 0]
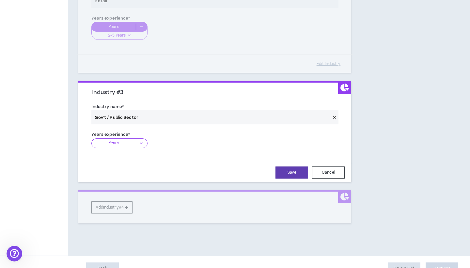
click at [139, 143] on icon at bounding box center [141, 143] width 11 height 7
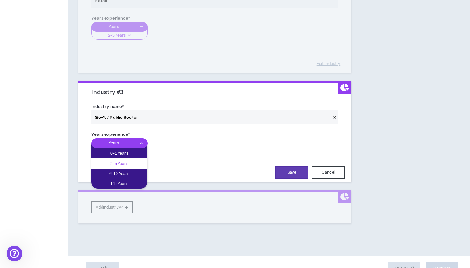
click at [136, 166] on p "2-5 Years" at bounding box center [119, 163] width 56 height 7
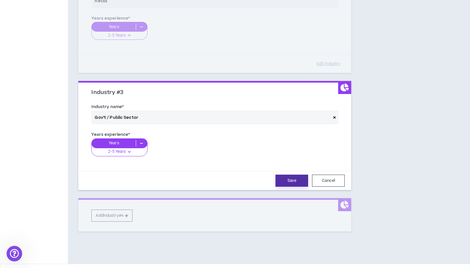
click at [292, 184] on button "Save" at bounding box center [291, 181] width 33 height 12
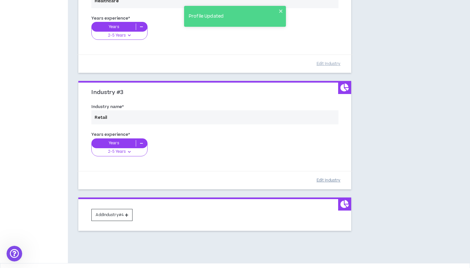
scroll to position [245, 0]
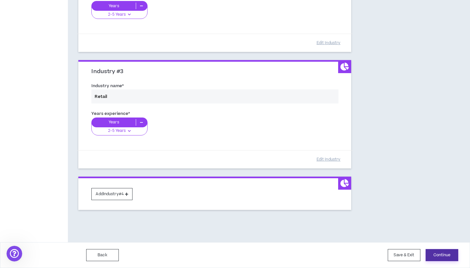
click at [438, 253] on button "Continue" at bounding box center [441, 255] width 33 height 12
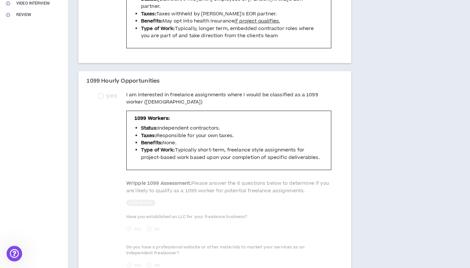
scroll to position [165, 0]
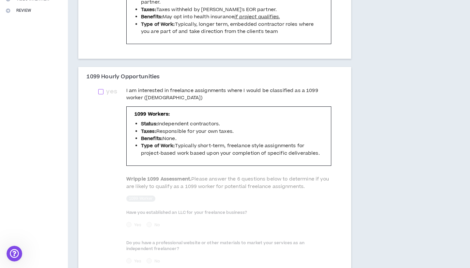
click at [100, 89] on span at bounding box center [100, 91] width 5 height 5
checkbox input "****"
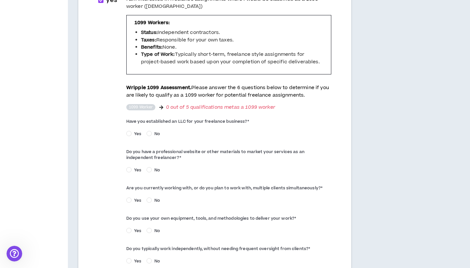
scroll to position [259, 0]
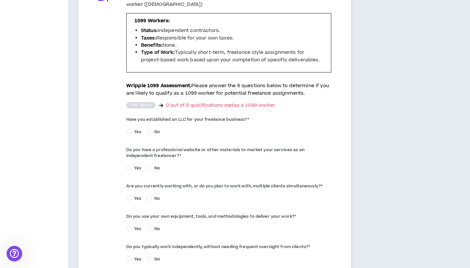
click at [131, 129] on span "Yes" at bounding box center [137, 132] width 12 height 6
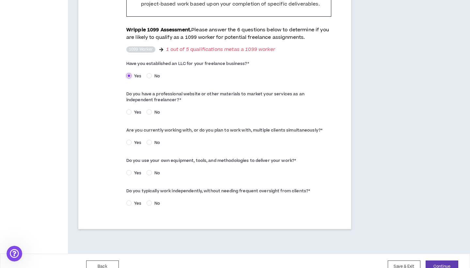
scroll to position [319, 0]
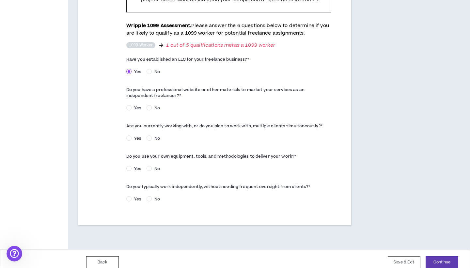
click at [133, 105] on span "Yes" at bounding box center [137, 108] width 12 height 6
click at [133, 166] on span "Yes" at bounding box center [137, 169] width 12 height 6
click at [138, 196] on span "Yes" at bounding box center [137, 199] width 12 height 6
click at [439, 256] on button "Continue" at bounding box center [441, 262] width 33 height 12
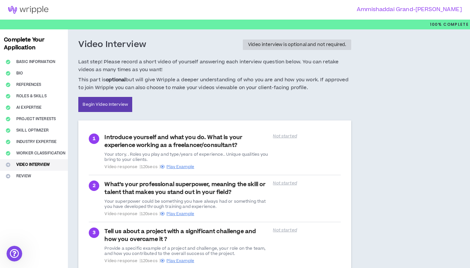
scroll to position [51, 0]
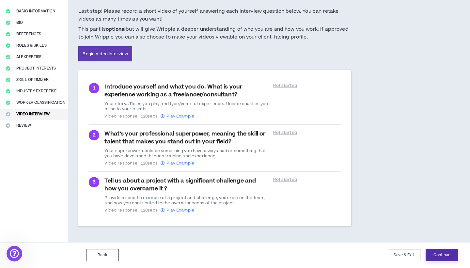
click at [437, 256] on button "Continue" at bounding box center [441, 255] width 33 height 12
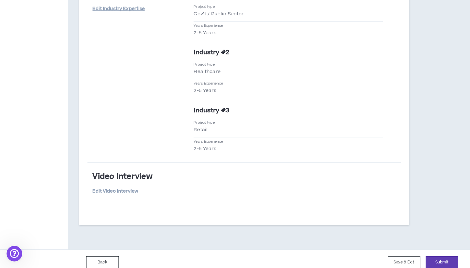
scroll to position [1608, 0]
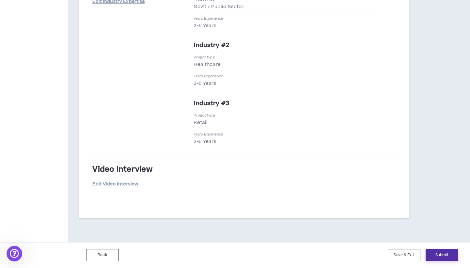
click at [440, 257] on button "Submit" at bounding box center [441, 255] width 33 height 12
